Goal: Communication & Community: Ask a question

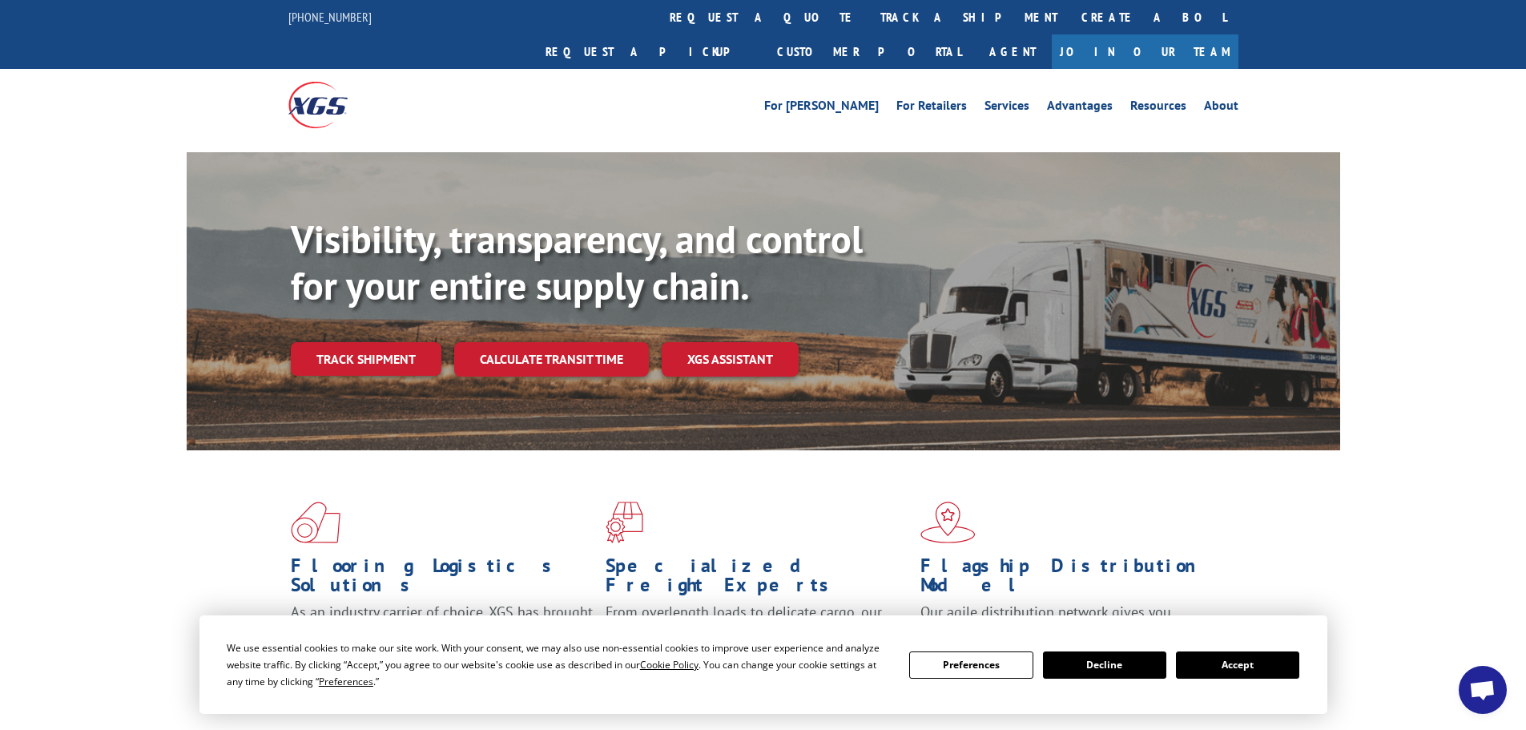
click at [1241, 662] on button "Accept" at bounding box center [1237, 664] width 123 height 27
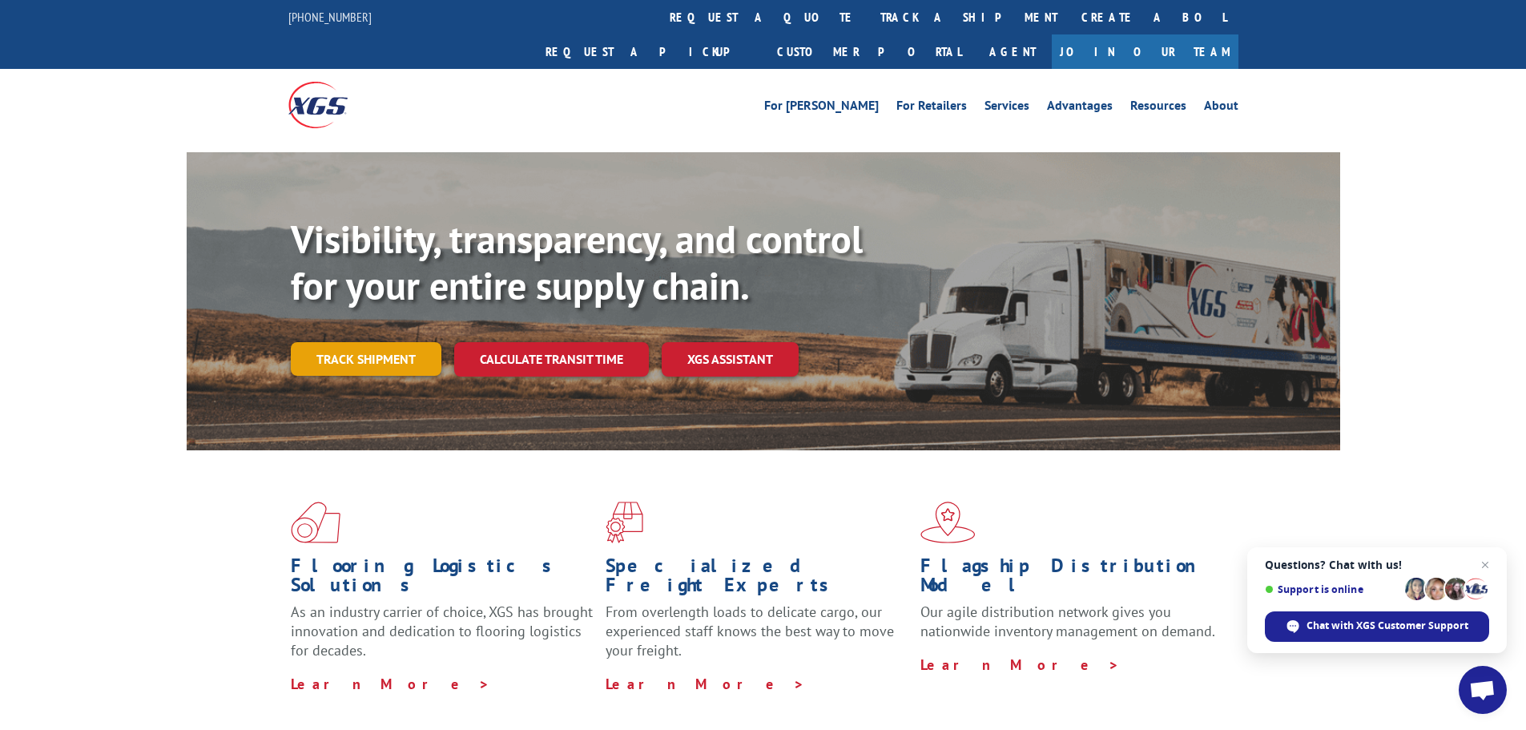
click at [364, 342] on link "Track shipment" at bounding box center [366, 359] width 151 height 34
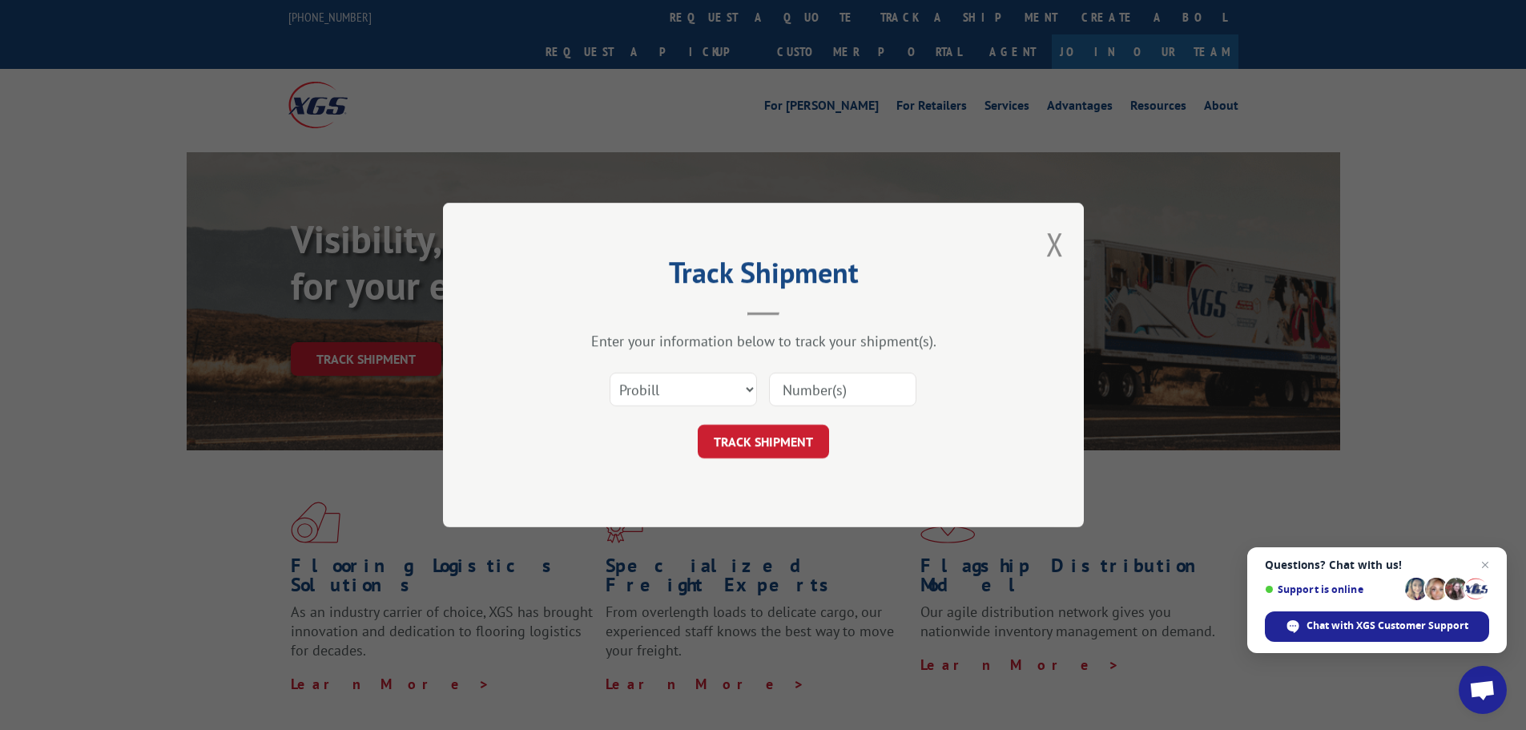
paste input "17502648"
type input "17502648"
click at [784, 437] on button "TRACK SHIPMENT" at bounding box center [763, 441] width 131 height 34
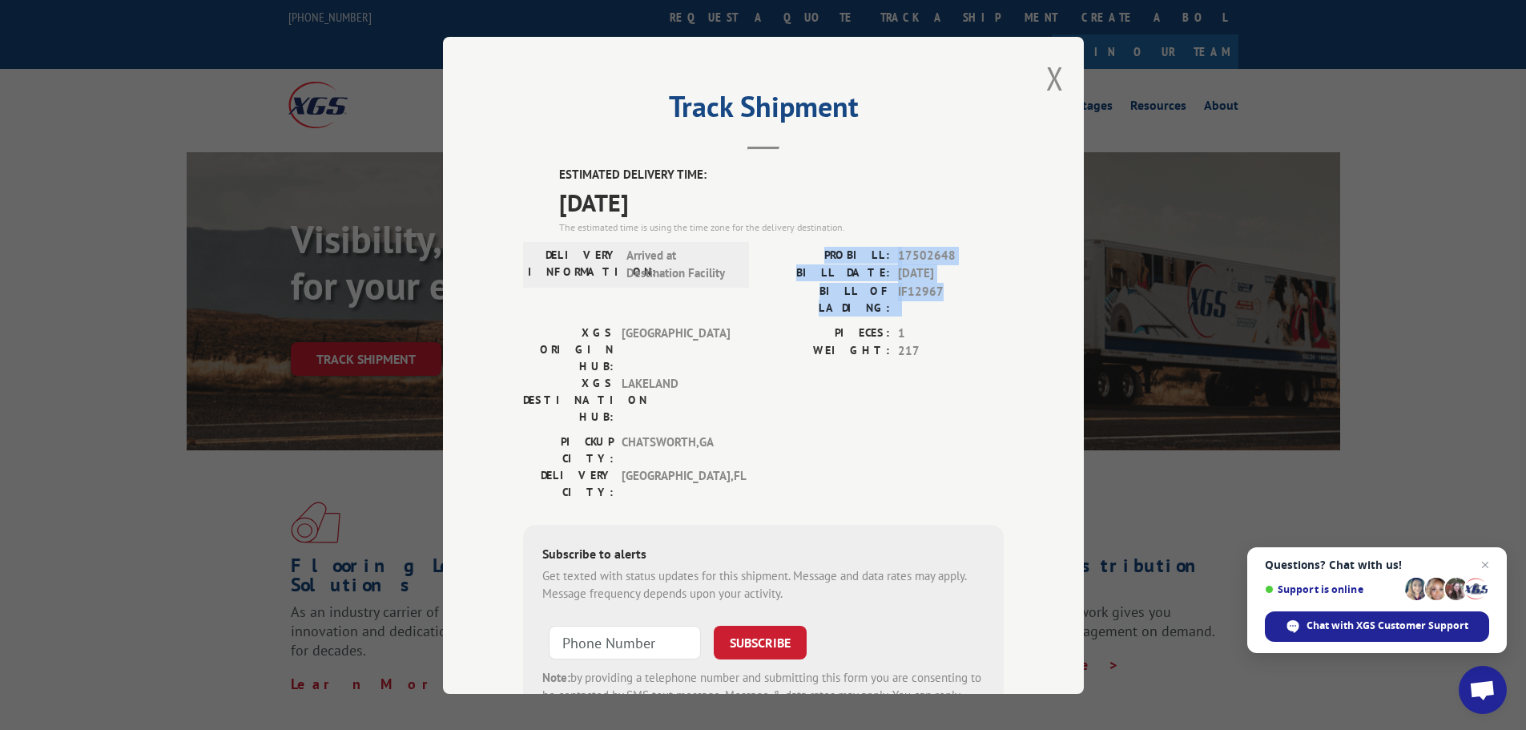
drag, startPoint x: 820, startPoint y: 248, endPoint x: 972, endPoint y: 303, distance: 161.6
click at [972, 303] on div "PROBILL: 17502648 BILL DATE: [DATE] BILL OF LADING: IF12967" at bounding box center [883, 285] width 240 height 78
copy div "PROBILL: 17502648 BILL DATE: [DATE] BILL OF LADING: IF12967"
click at [1409, 624] on span "Chat with XGS Customer Support" at bounding box center [1387, 625] width 162 height 14
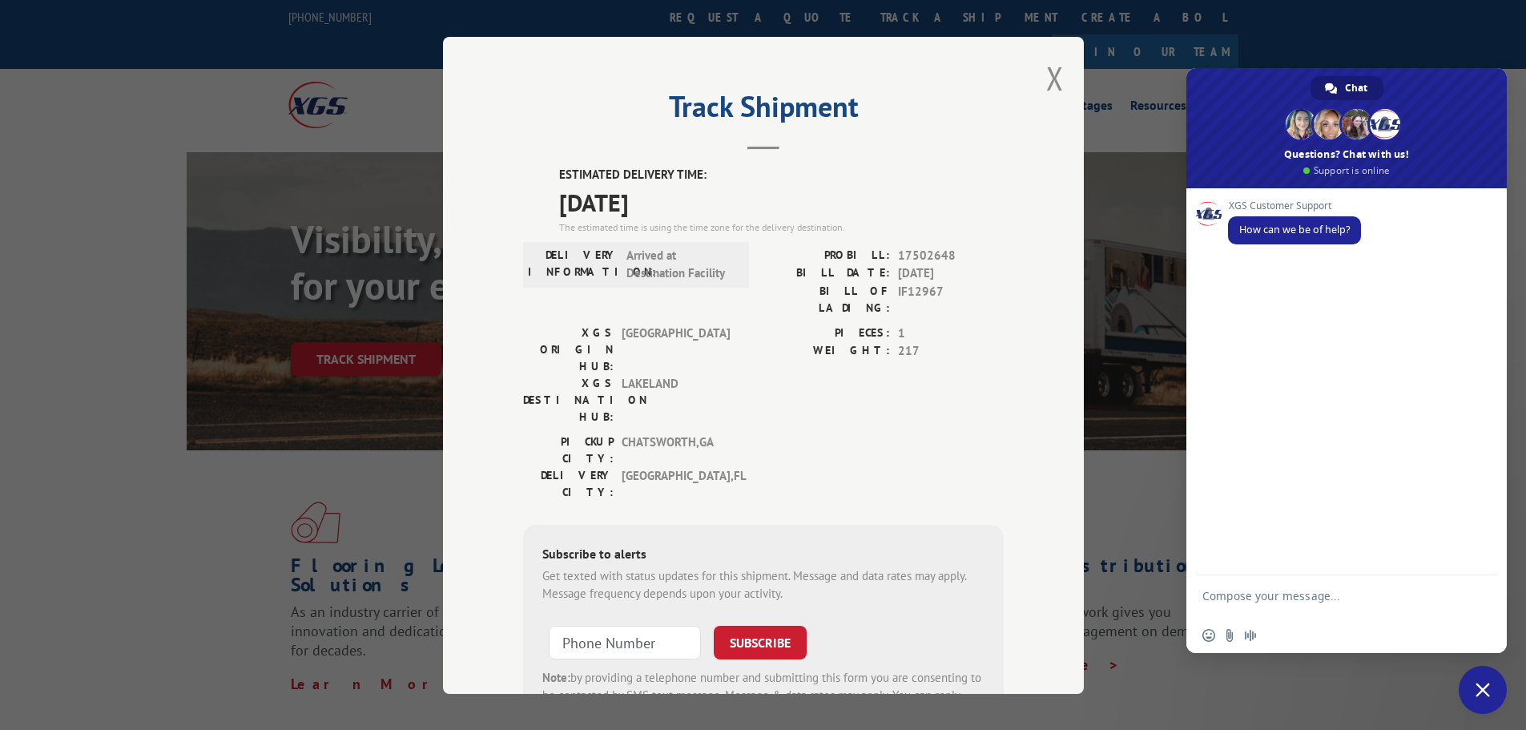
click at [1227, 594] on textarea "Compose your message..." at bounding box center [1328, 603] width 253 height 29
type textarea "PROBILL: 17502648 BILL DATE: [DATE] BILL OF LADING: IF12967"
click at [1478, 545] on span "Send" at bounding box center [1478, 538] width 26 height 26
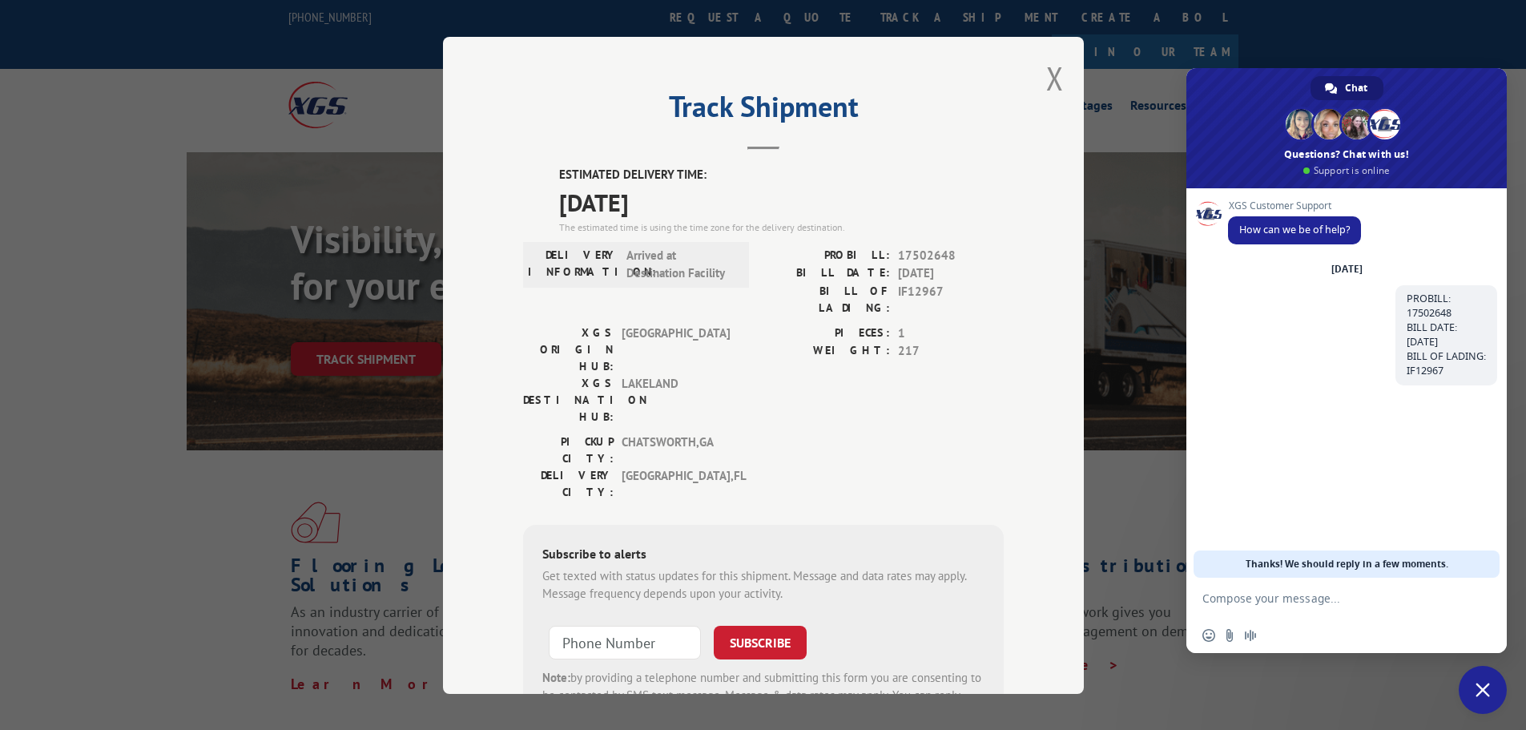
click at [1250, 599] on textarea "Compose your message..." at bounding box center [1328, 598] width 253 height 14
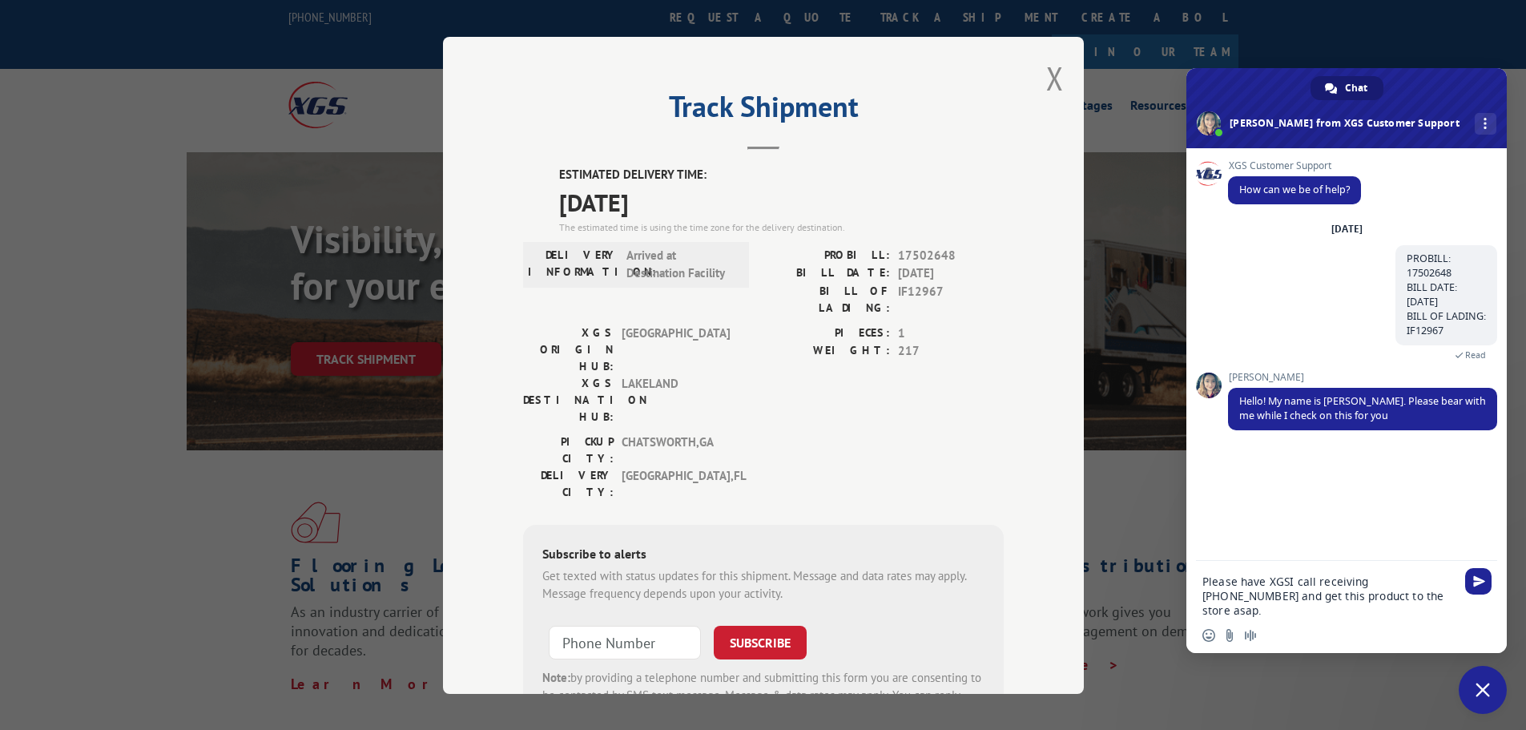
click at [1203, 581] on textarea "Please have XGSI call receiving [PHONE_NUMBER] and get this product to the stor…" at bounding box center [1328, 595] width 253 height 43
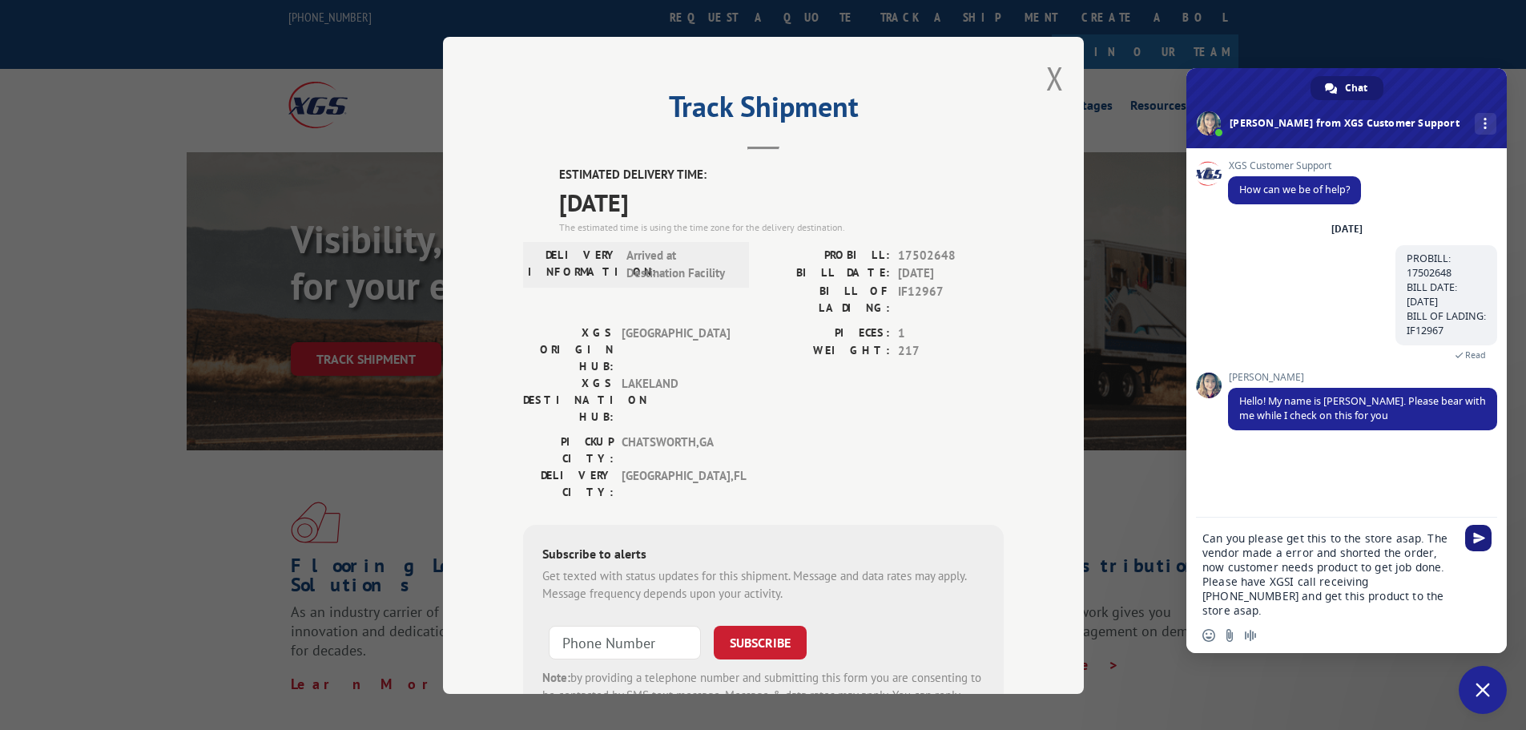
type textarea "Can you please get this to the store asap. The vendor made a error and shorted …"
click at [1473, 533] on span "Send" at bounding box center [1479, 538] width 12 height 12
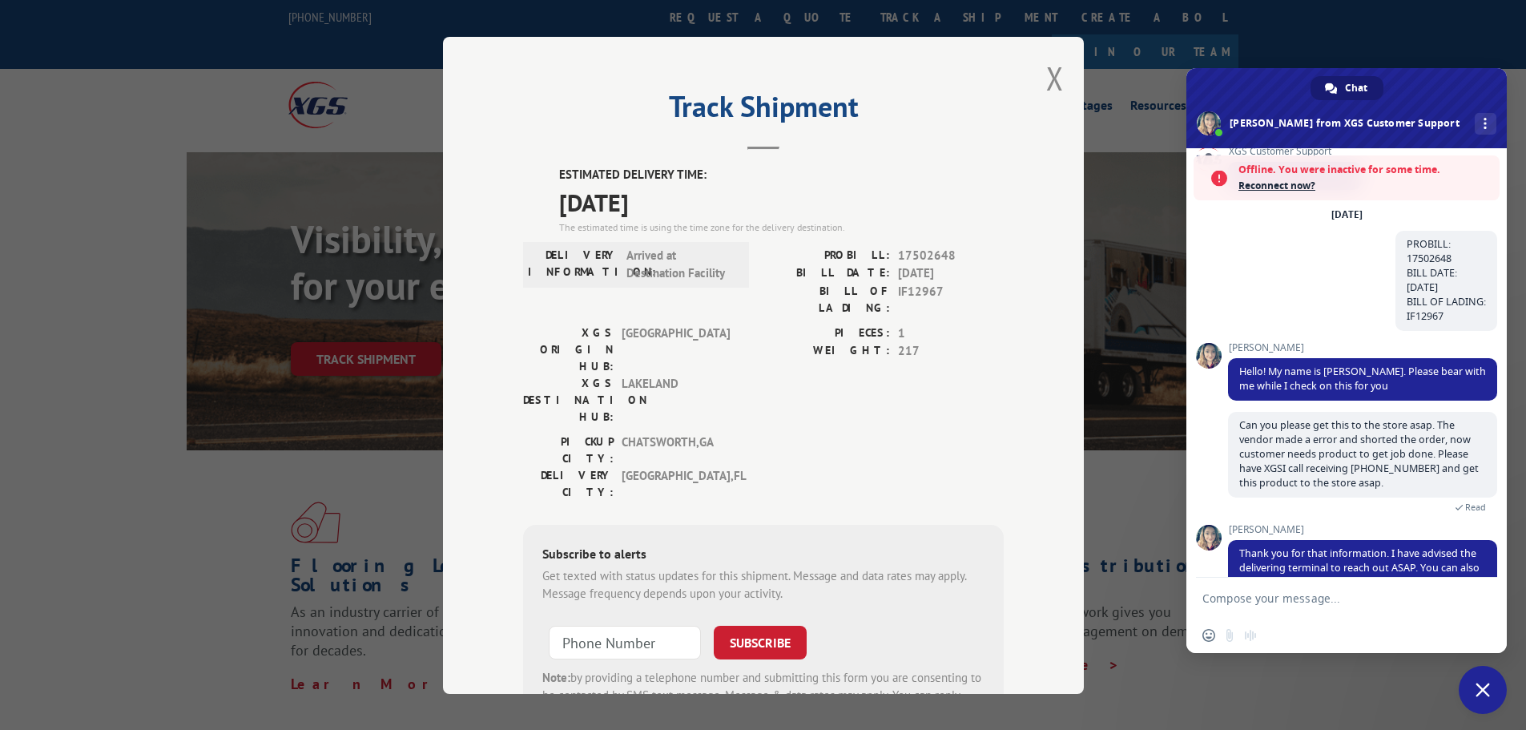
scroll to position [114, 0]
